Goal: Task Accomplishment & Management: Complete application form

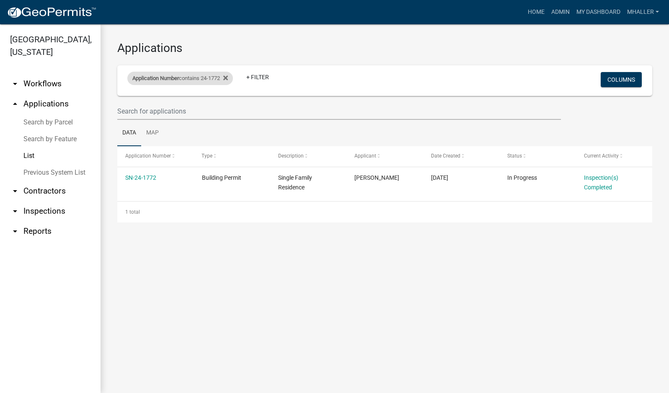
click at [160, 80] on span "Application Number" at bounding box center [155, 78] width 46 height 6
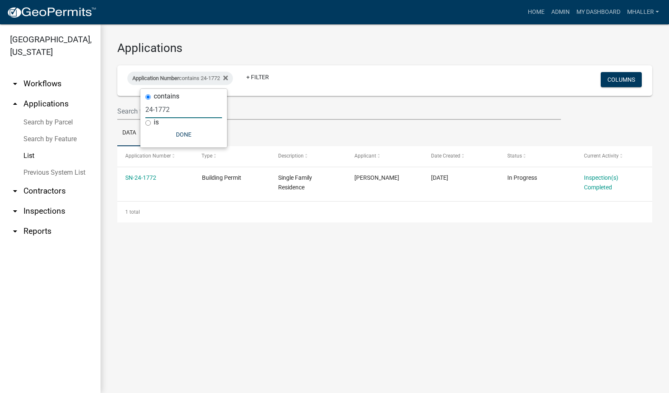
click at [172, 110] on input "24-1772" at bounding box center [183, 109] width 77 height 17
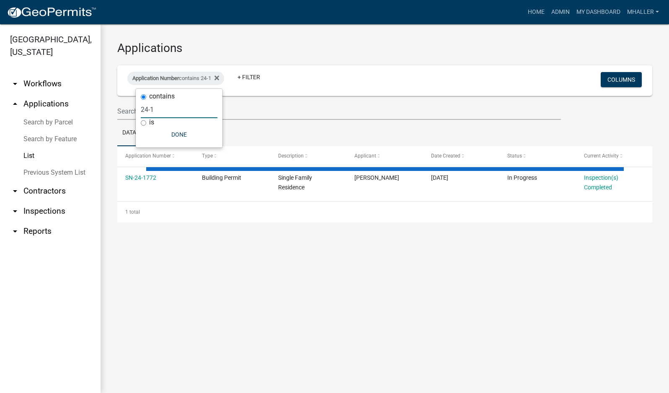
type input "24-"
select select "1: 25"
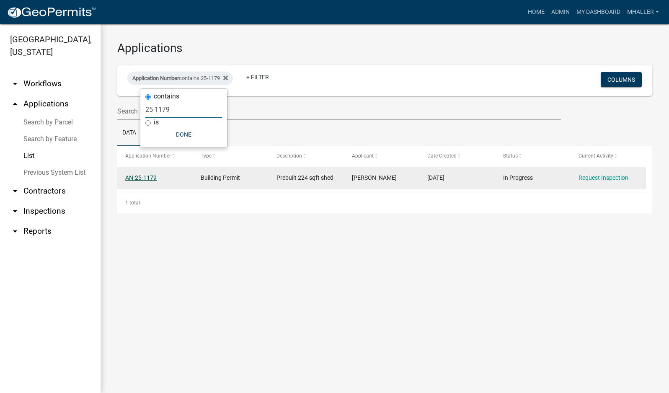
type input "25-1179"
click at [150, 177] on link "AN-25-1179" at bounding box center [140, 177] width 31 height 7
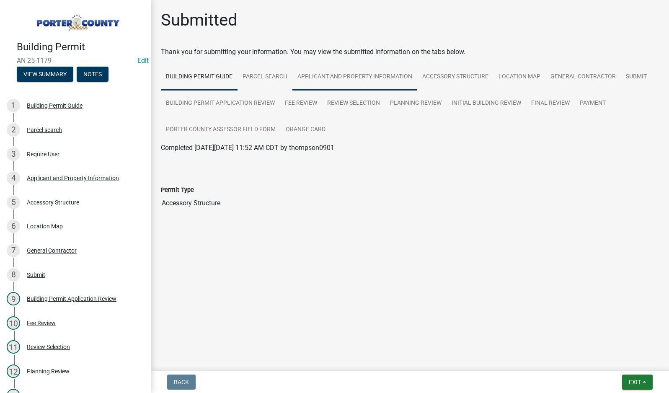
click at [359, 77] on link "Applicant and Property Information" at bounding box center [354, 77] width 125 height 27
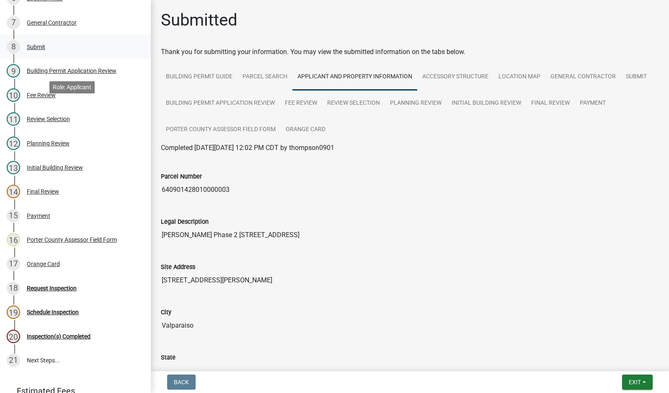
scroll to position [251, 0]
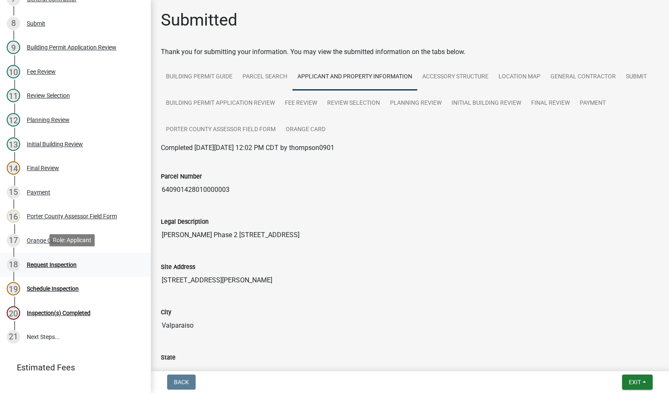
click at [61, 264] on div "Request Inspection" at bounding box center [52, 265] width 50 height 6
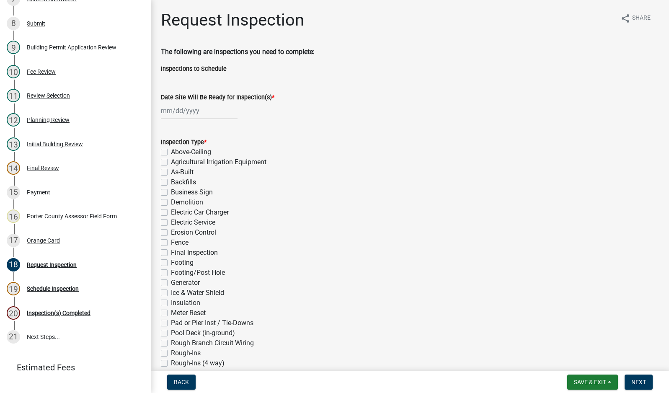
select select "9"
select select "2025"
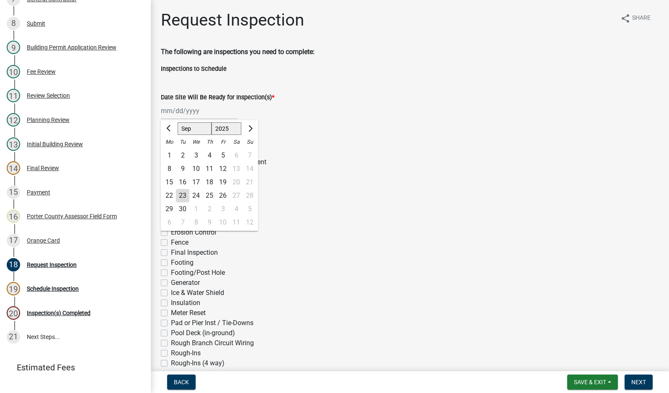
click at [178, 114] on div "[PERSON_NAME] Feb Mar Apr [PERSON_NAME][DATE] Oct Nov [DATE] 1526 1527 1528 152…" at bounding box center [199, 110] width 77 height 17
click at [182, 197] on div "23" at bounding box center [182, 195] width 13 height 13
type input "[DATE]"
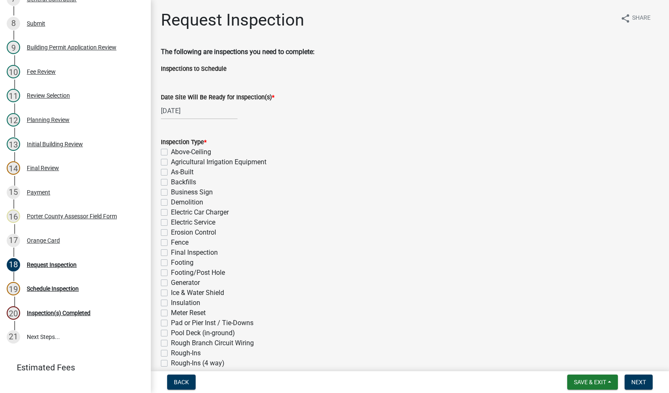
click at [171, 254] on label "Final Inspection" at bounding box center [194, 252] width 47 height 10
click at [171, 253] on input "Final Inspection" at bounding box center [173, 249] width 5 height 5
checkbox input "true"
checkbox input "false"
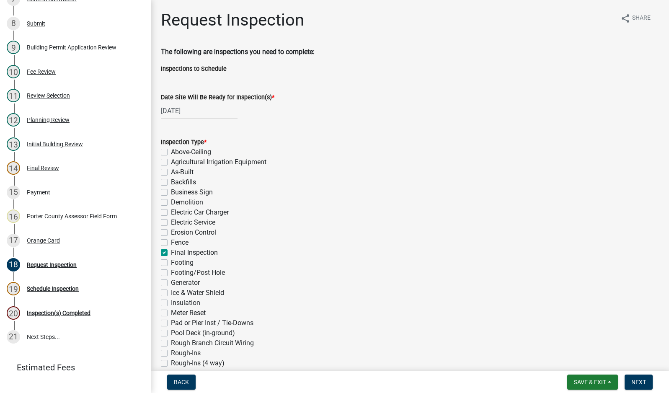
checkbox input "false"
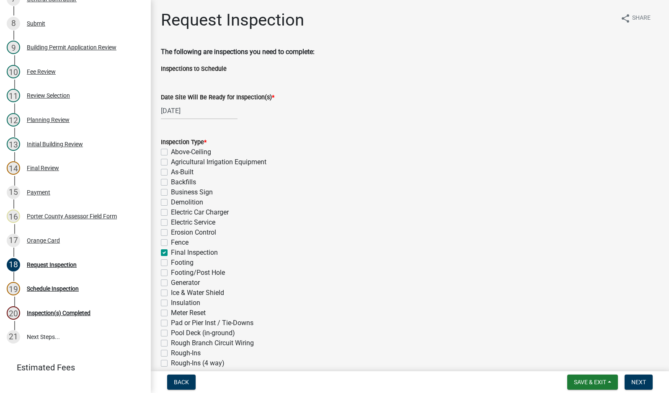
checkbox input "false"
checkbox input "true"
checkbox input "false"
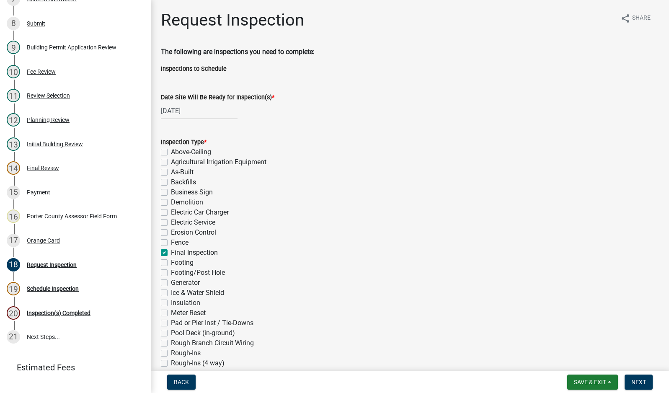
checkbox input "false"
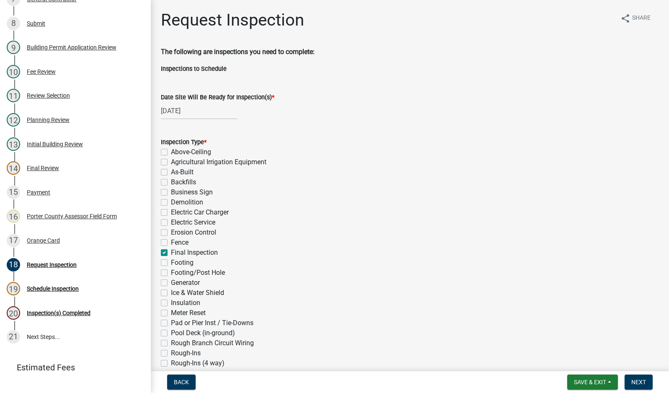
checkbox input "false"
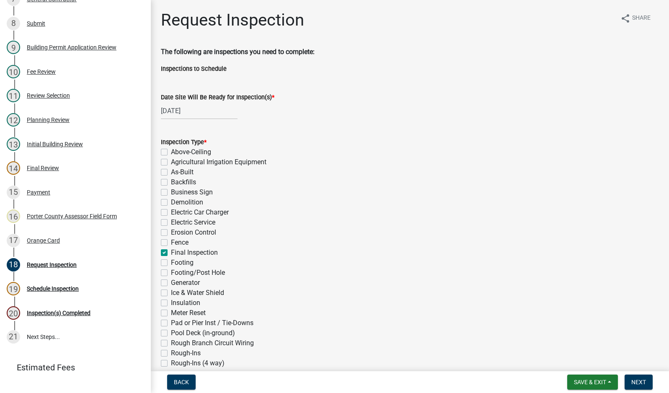
checkbox input "false"
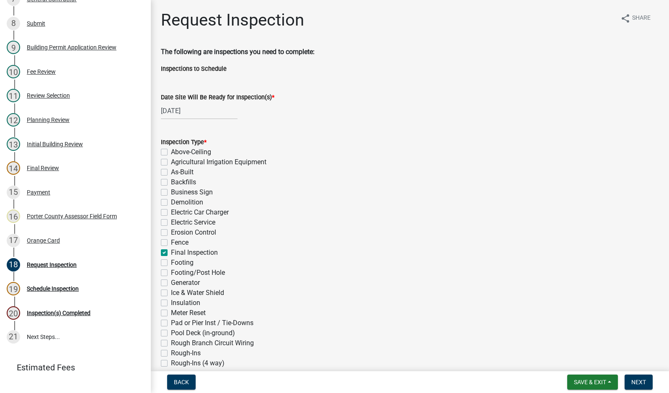
checkbox input "false"
click at [181, 385] on span "Back" at bounding box center [181, 381] width 15 height 7
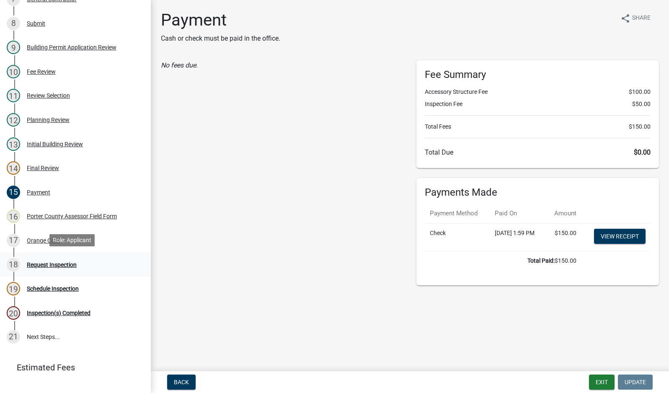
click at [39, 265] on div "Request Inspection" at bounding box center [52, 265] width 50 height 6
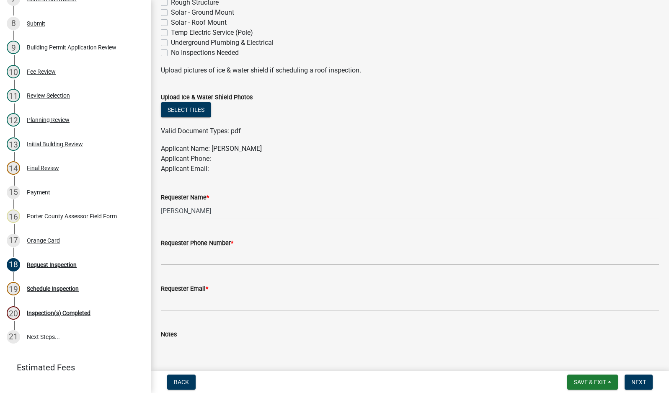
scroll to position [377, 0]
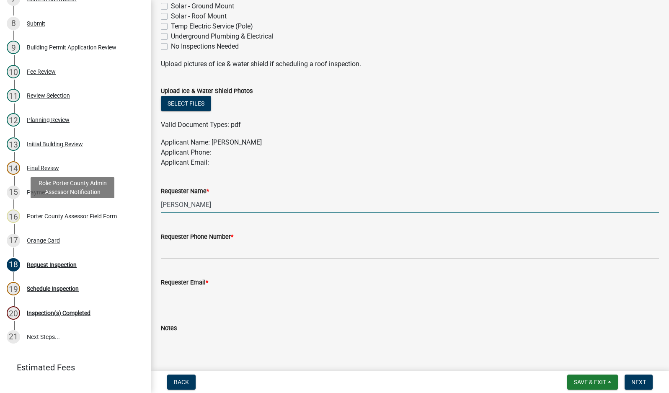
drag, startPoint x: 204, startPoint y: 208, endPoint x: 271, endPoint y: 289, distance: 105.3
click at [93, 208] on div "Building Permit AN-25-1179 Edit View Summary Notes 1 Building Permit Guide 2 Pa…" at bounding box center [334, 196] width 669 height 393
type input "[PERSON_NAME]"
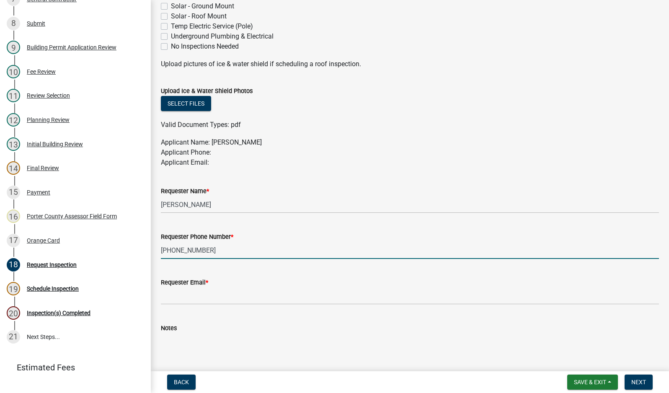
type input "[PHONE_NUMBER]"
click at [186, 294] on input "Requester Email *" at bounding box center [410, 295] width 498 height 17
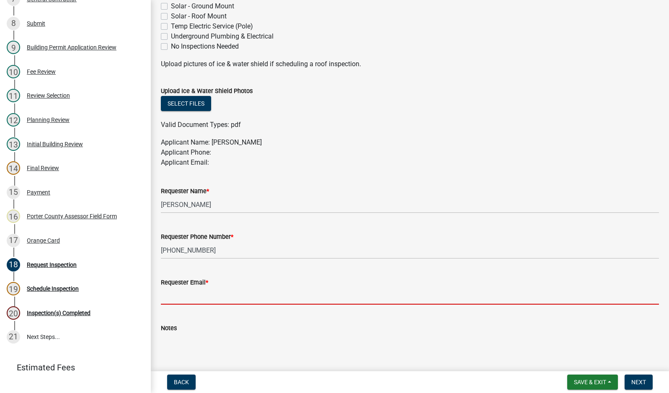
type input "[EMAIL_ADDRESS][DOMAIN_NAME]"
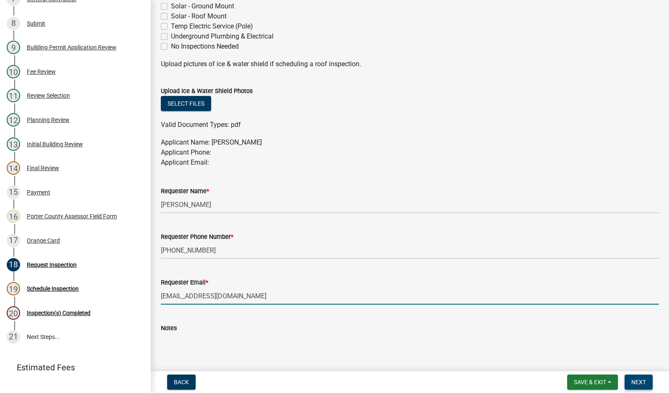
click at [642, 383] on span "Next" at bounding box center [638, 381] width 15 height 7
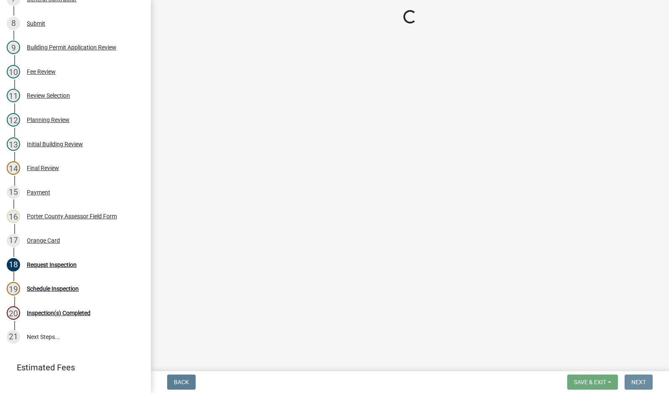
scroll to position [0, 0]
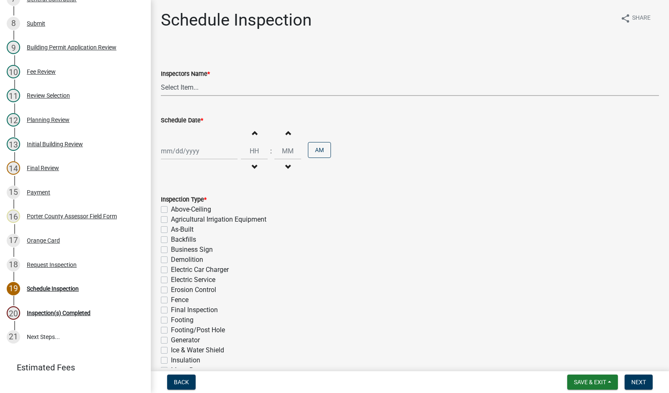
click at [177, 87] on select "Select Item... mhaller ([PERSON_NAME])" at bounding box center [410, 87] width 498 height 17
select select "ca350da2-795e-4cf8-941d-46ff53e354ae"
click at [161, 79] on select "Select Item... mhaller ([PERSON_NAME])" at bounding box center [410, 87] width 498 height 17
click at [192, 153] on div at bounding box center [199, 150] width 77 height 17
select select "9"
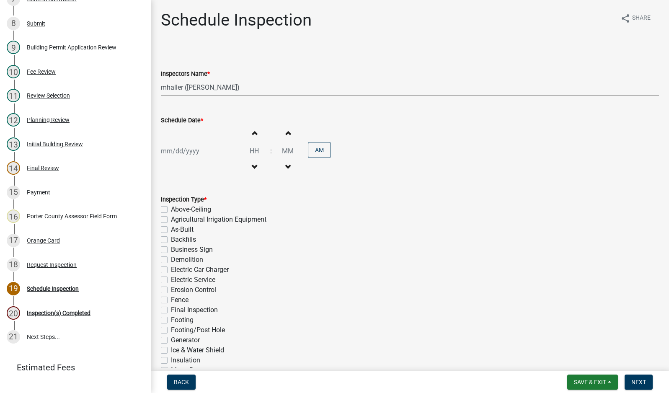
select select "2025"
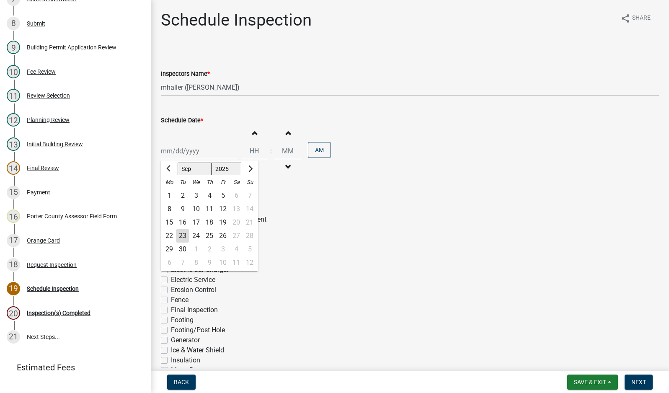
click at [182, 235] on div "23" at bounding box center [182, 235] width 13 height 13
type input "[DATE]"
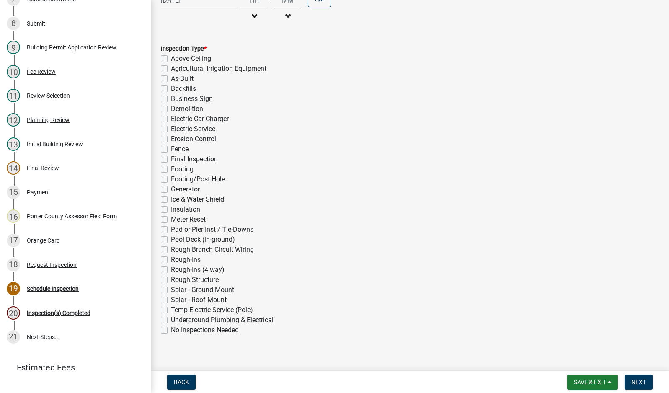
scroll to position [158, 0]
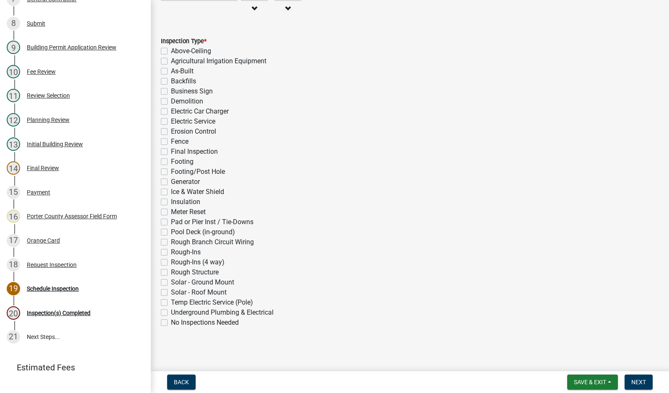
click at [171, 152] on label "Final Inspection" at bounding box center [194, 152] width 47 height 10
click at [171, 152] on input "Final Inspection" at bounding box center [173, 149] width 5 height 5
checkbox input "true"
checkbox input "false"
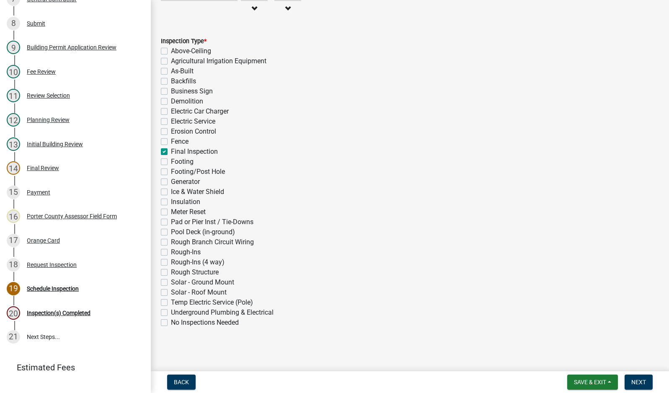
checkbox input "false"
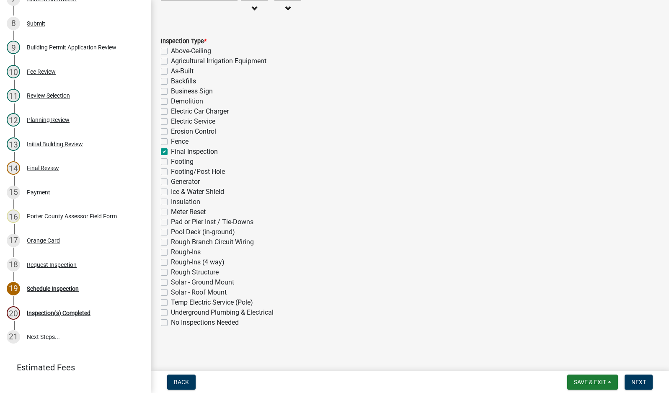
checkbox input "false"
checkbox input "true"
checkbox input "false"
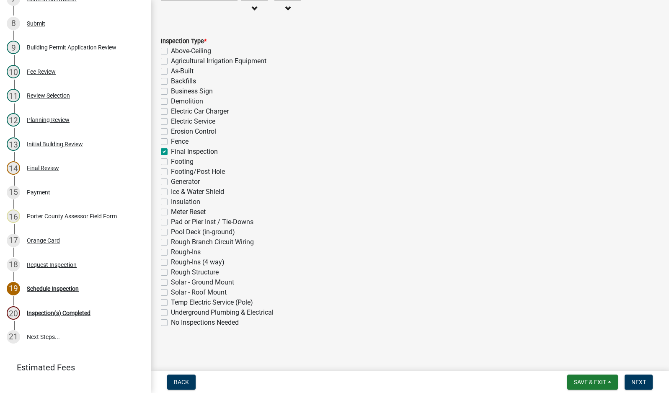
checkbox input "false"
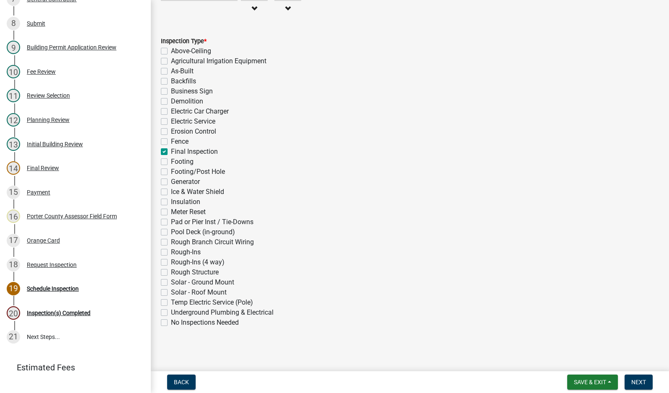
checkbox input "false"
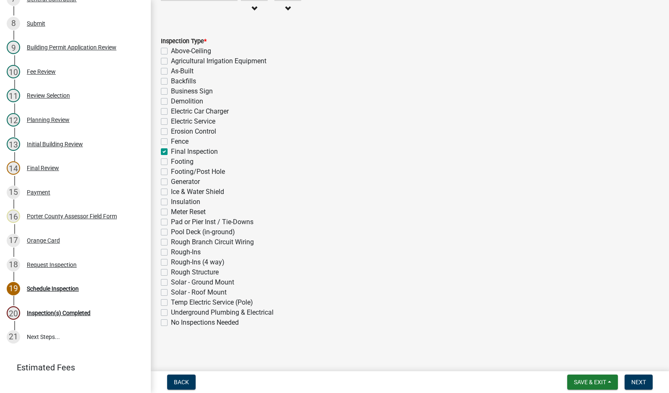
checkbox input "false"
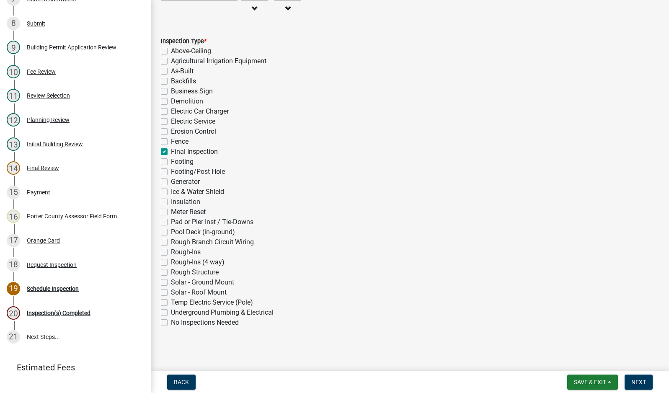
checkbox input "false"
click at [636, 386] on button "Next" at bounding box center [638, 381] width 28 height 15
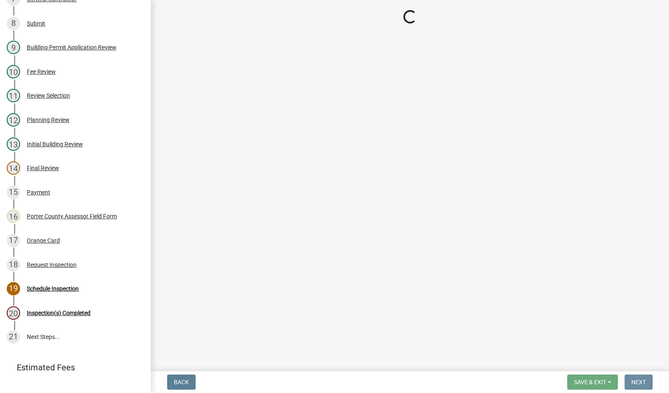
scroll to position [0, 0]
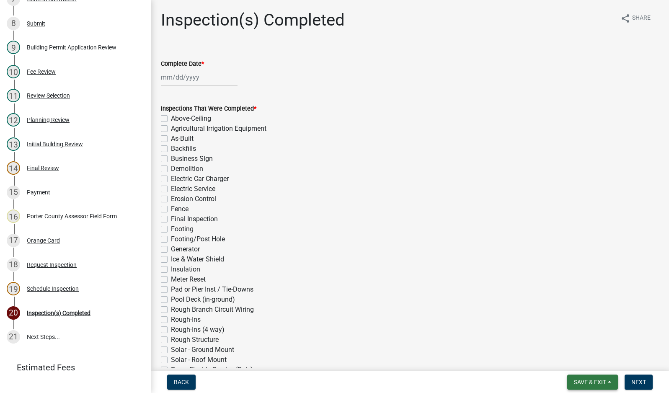
click at [585, 381] on span "Save & Exit" at bounding box center [590, 381] width 32 height 7
click at [587, 360] on button "Save & Exit" at bounding box center [584, 360] width 67 height 20
